Goal: Task Accomplishment & Management: Use online tool/utility

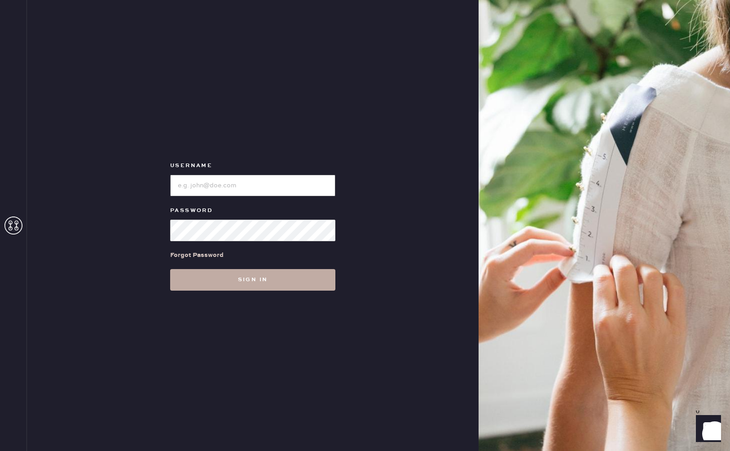
type input "reformationbethesdarow"
click at [285, 290] on button "Sign in" at bounding box center [252, 280] width 165 height 22
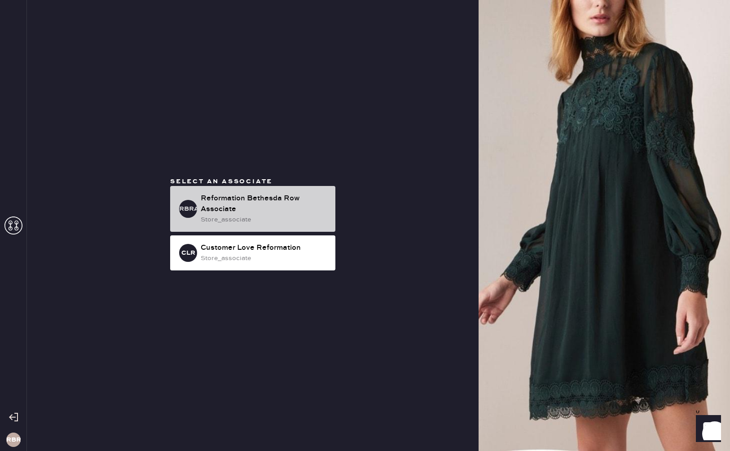
click at [274, 205] on div "Reformation Bethesda Row Associate" at bounding box center [265, 204] width 128 height 22
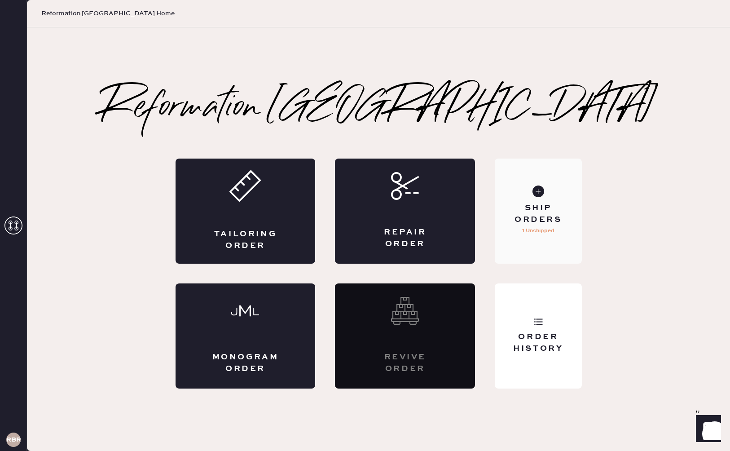
click at [536, 232] on p "1 Unshipped" at bounding box center [538, 231] width 32 height 11
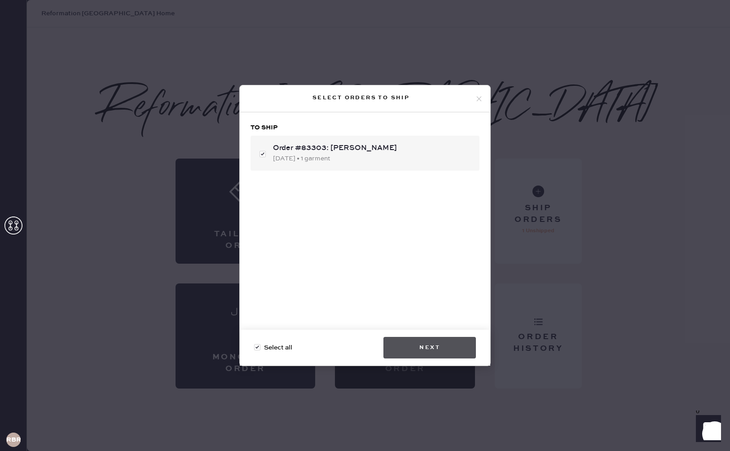
click at [411, 343] on button "Next" at bounding box center [430, 348] width 93 height 22
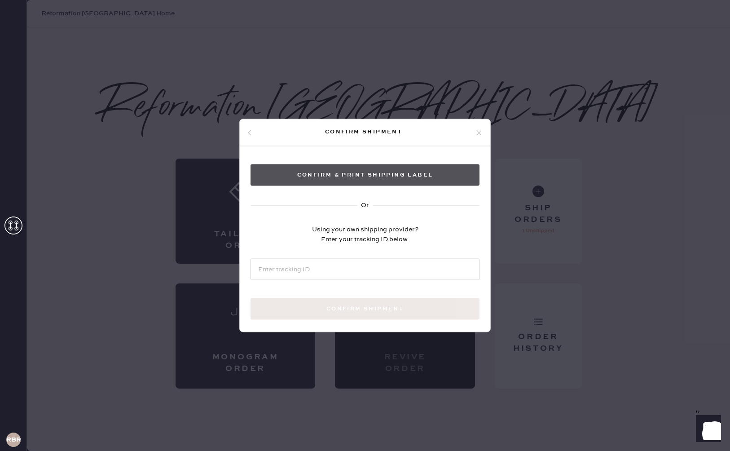
click at [394, 172] on button "Confirm & Print shipping label" at bounding box center [365, 175] width 229 height 22
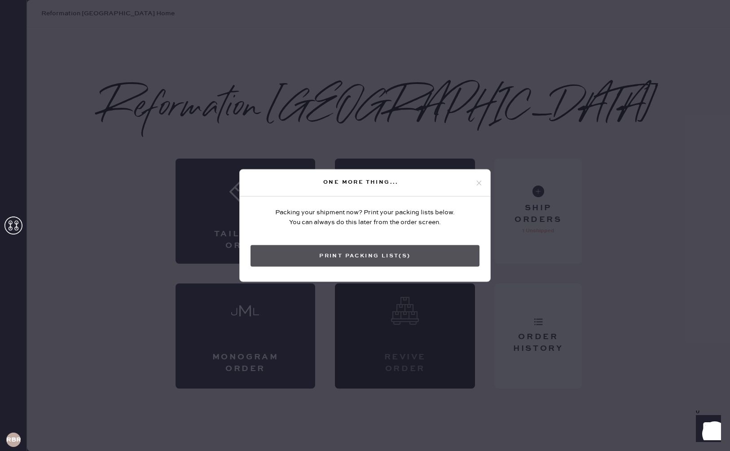
click at [406, 257] on button "Print Packing List(s)" at bounding box center [365, 256] width 229 height 22
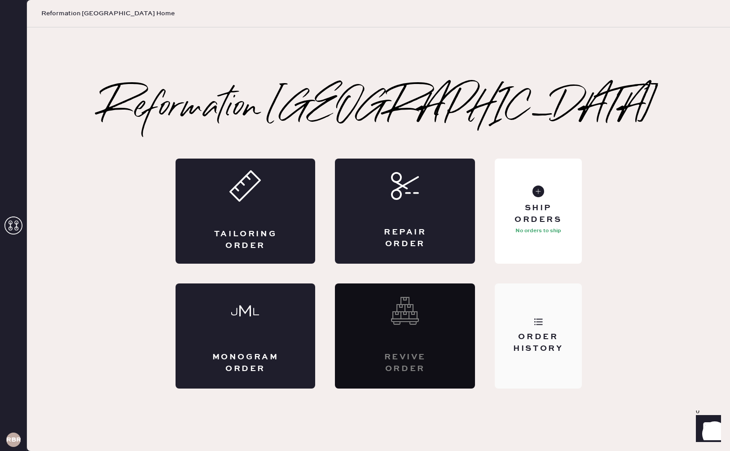
click at [542, 338] on div "Order History" at bounding box center [538, 343] width 72 height 22
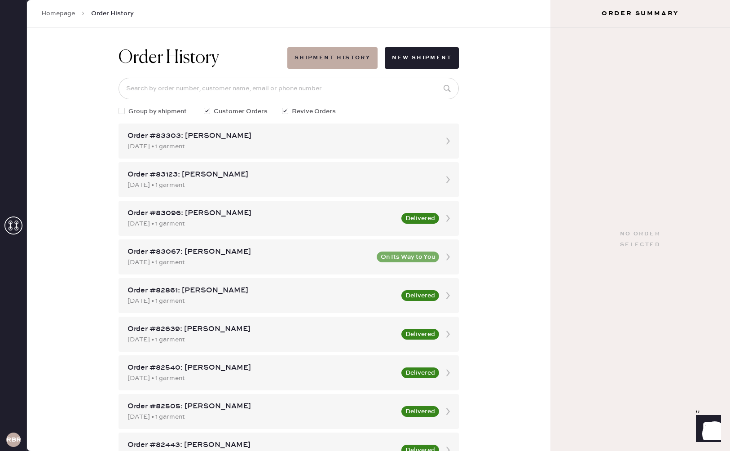
click at [20, 229] on icon at bounding box center [13, 226] width 18 height 18
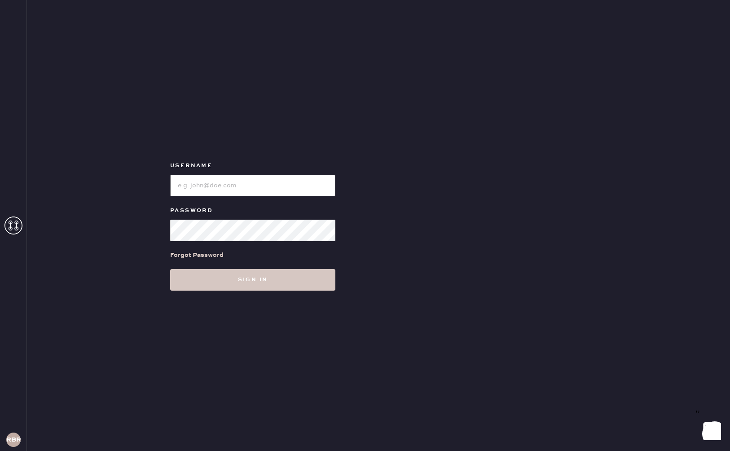
type input "reformationbethesdarow"
